Goal: Find contact information: Find contact information

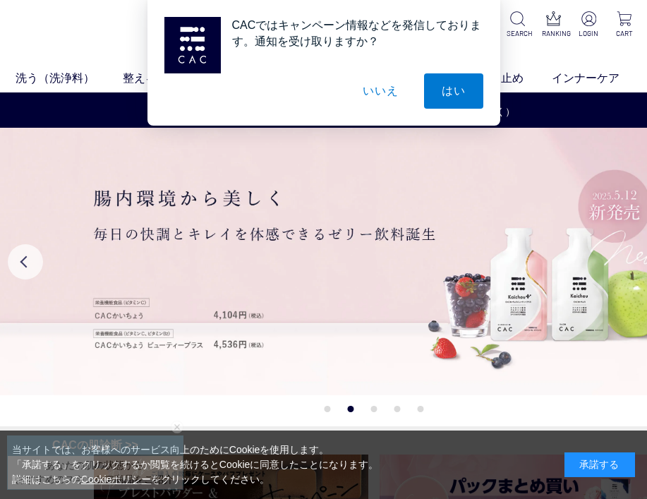
click at [390, 89] on button "いいえ" at bounding box center [380, 90] width 71 height 35
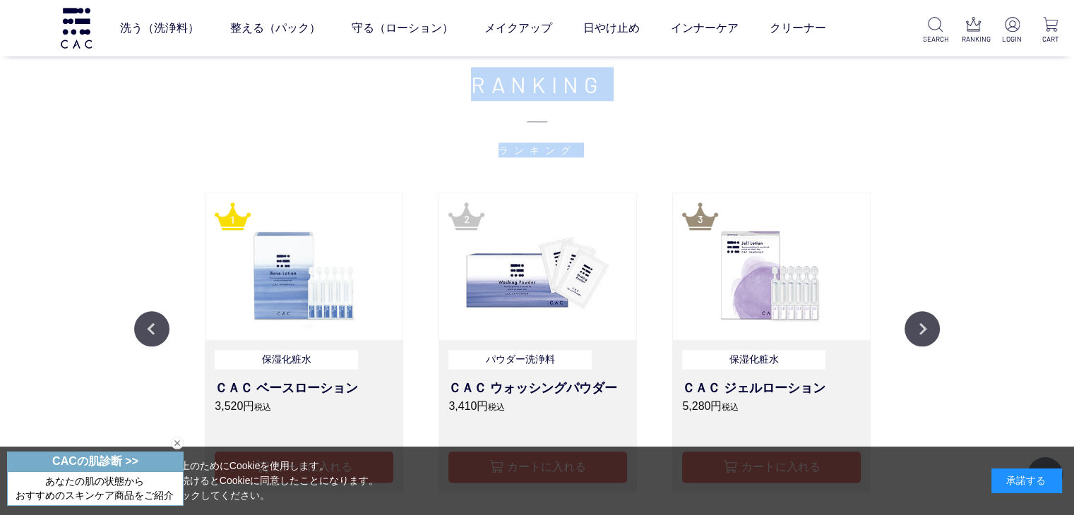
drag, startPoint x: 1073, startPoint y: 114, endPoint x: 1027, endPoint y: 229, distance: 123.9
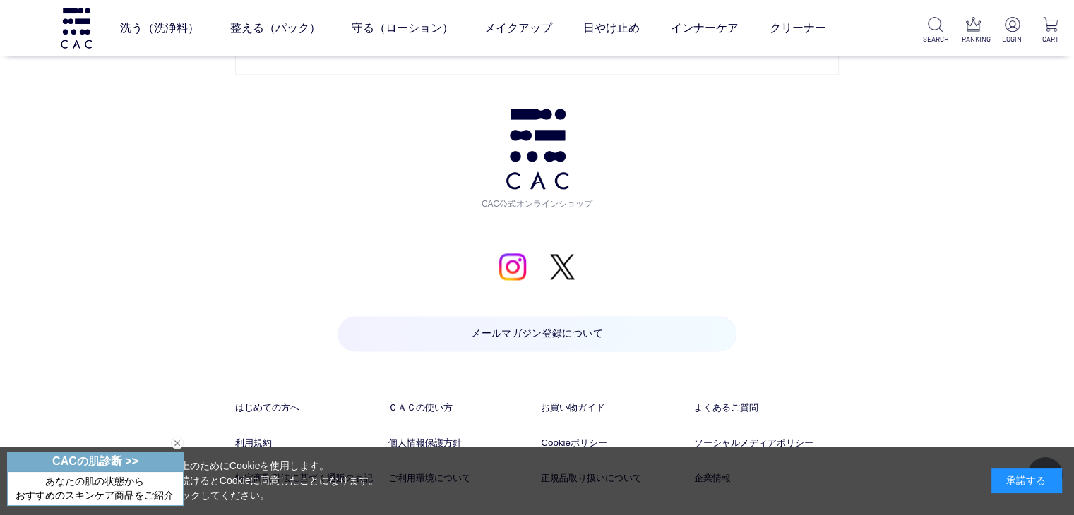
scroll to position [7390, 0]
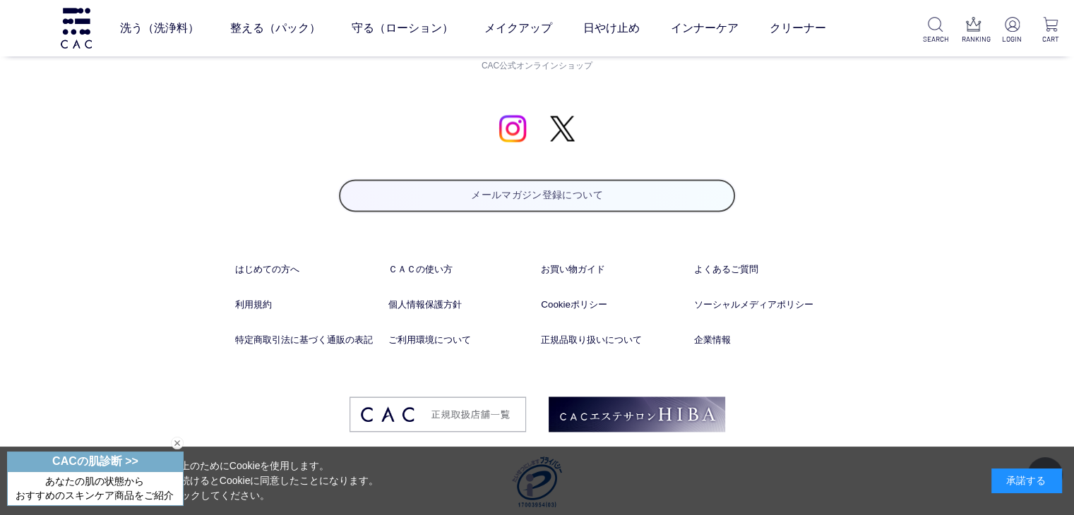
drag, startPoint x: 156, startPoint y: 140, endPoint x: 483, endPoint y: 179, distance: 329.2
click at [483, 179] on link "メールマガジン登録について" at bounding box center [537, 195] width 399 height 35
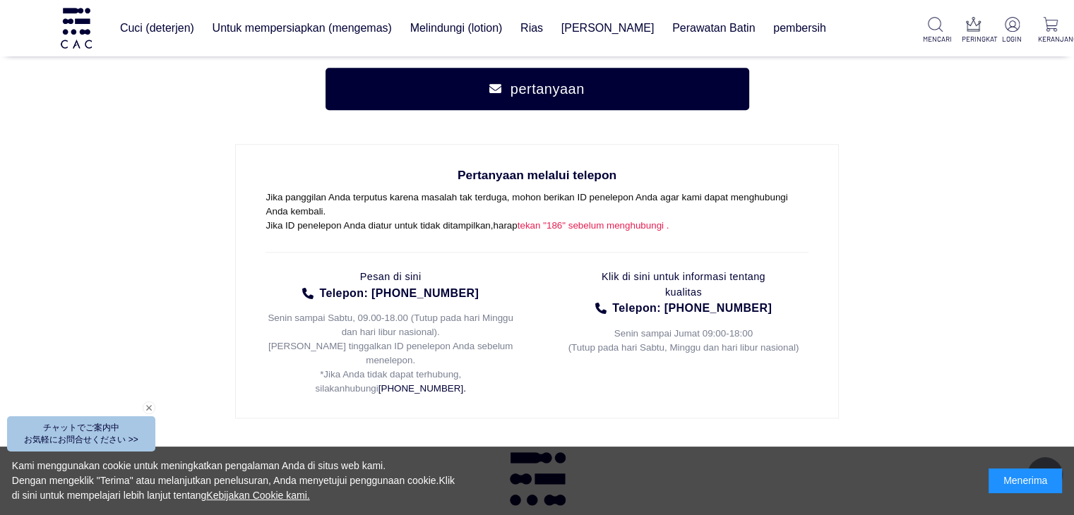
scroll to position [6921, 0]
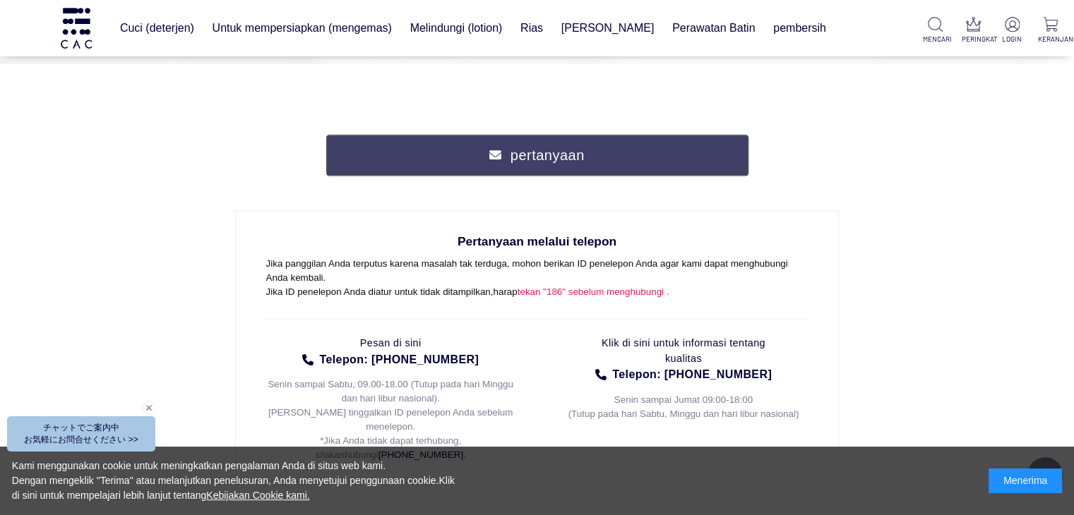
click at [565, 134] on link "pertanyaan" at bounding box center [538, 155] width 424 height 42
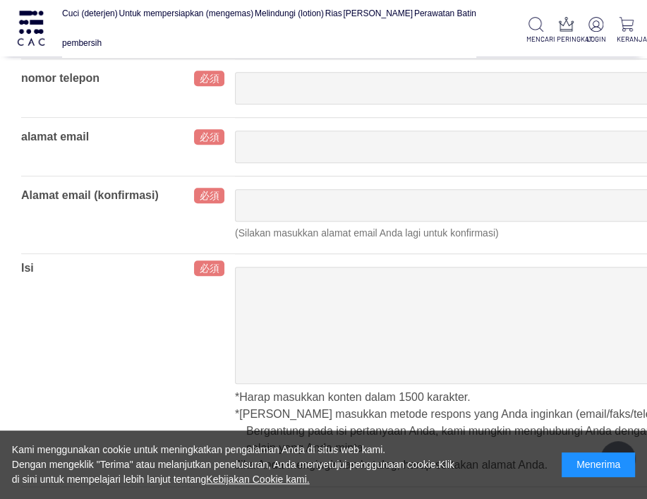
scroll to position [706, 0]
